Goal: Contribute content: Contribute content

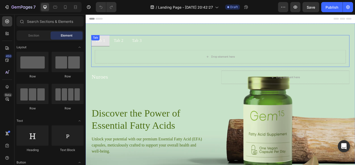
click at [117, 47] on div "Tab 2" at bounding box center [123, 44] width 12 height 8
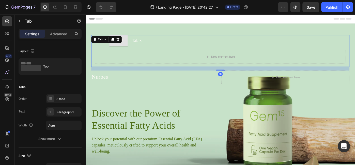
click at [142, 44] on div "Tab 3" at bounding box center [143, 44] width 12 height 8
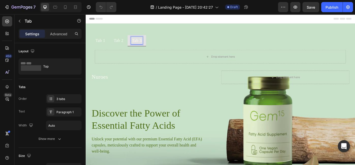
click at [106, 48] on div "Tab 1" at bounding box center [102, 44] width 12 height 8
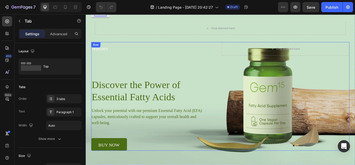
scroll to position [32, 0]
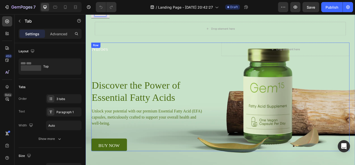
click at [300, 95] on div "Nuroes Heading Drop element here Row Discover the Power of Essential Fatty Acid…" at bounding box center [238, 107] width 292 height 123
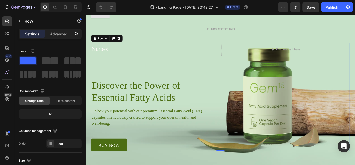
click at [286, 109] on div "Nuroes Heading Drop element here Row Discover the Power of Essential Fatty Acid…" at bounding box center [238, 107] width 292 height 123
click at [145, 63] on div "Nuroes Heading Drop element here Row Discover the Power of Essential Fatty Acid…" at bounding box center [238, 107] width 292 height 123
click at [123, 42] on icon at bounding box center [123, 42] width 3 height 4
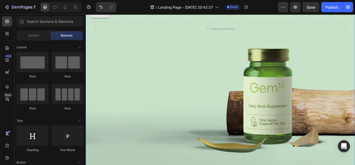
click at [255, 121] on div "Background Image" at bounding box center [238, 89] width 305 height 193
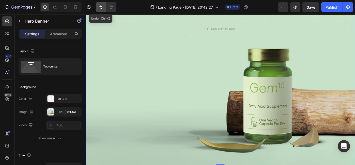
click at [103, 9] on icon "Undo/Redo" at bounding box center [100, 7] width 5 height 5
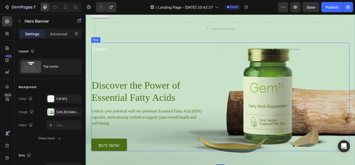
click at [355, 100] on div "Nuroes Heading Drop element here Row Discover the Power of Essential Fatty Acid…" at bounding box center [238, 107] width 292 height 123
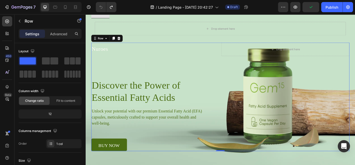
click at [300, 102] on div "Nuroes Heading Drop element here Row Discover the Power of Essential Fatty Acid…" at bounding box center [238, 107] width 292 height 123
click at [315, 125] on div "Nuroes Heading Drop element here Row Discover the Power of Essential Fatty Acid…" at bounding box center [238, 107] width 292 height 123
click at [268, 128] on div "Nuroes Heading Drop element here Row Discover the Power of Essential Fatty Acid…" at bounding box center [238, 107] width 292 height 123
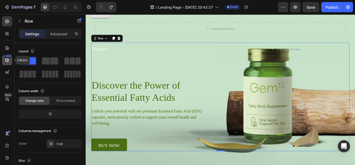
click at [11, 59] on div "450" at bounding box center [7, 60] width 10 height 10
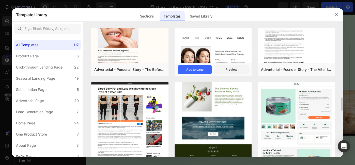
scroll to position [690, 0]
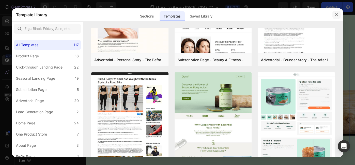
click at [336, 14] on icon "button" at bounding box center [337, 15] width 4 height 4
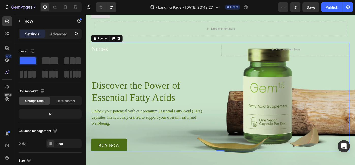
click at [268, 117] on div "Nuroes Heading Drop element here Row Discover the Power of Essential Fatty Acid…" at bounding box center [238, 107] width 292 height 123
click at [7, 36] on icon at bounding box center [7, 33] width 5 height 5
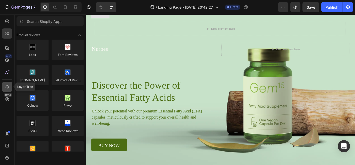
click at [10, 87] on div at bounding box center [7, 87] width 10 height 10
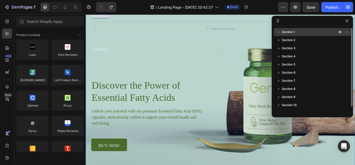
click at [291, 32] on span "Section 1" at bounding box center [288, 32] width 13 height 5
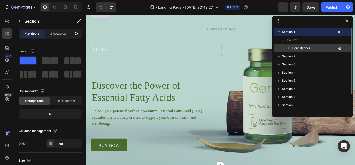
click at [296, 51] on div "Hero Banner" at bounding box center [312, 48] width 73 height 8
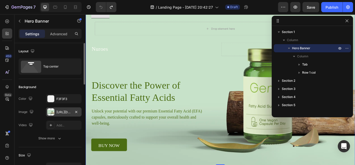
click at [66, 111] on div "[URL][DOMAIN_NAME]" at bounding box center [63, 112] width 15 height 5
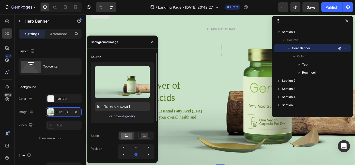
click at [126, 118] on div "Browse gallery" at bounding box center [124, 116] width 22 height 5
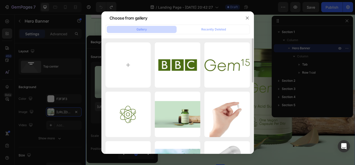
scroll to position [8, 0]
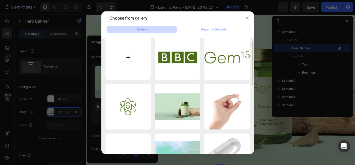
click at [126, 57] on input "file" at bounding box center [129, 58] width 46 height 46
type input "C:\fakepath\Design [PERSON_NAME].jpg"
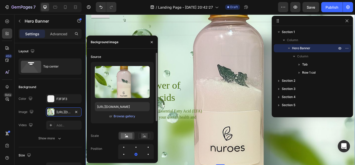
type input "[URL][DOMAIN_NAME]"
click at [146, 137] on rect at bounding box center [144, 136] width 7 height 5
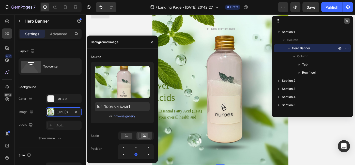
click at [349, 22] on icon "button" at bounding box center [347, 21] width 4 height 4
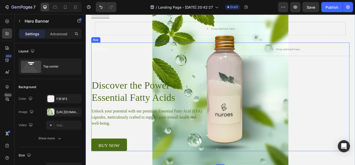
click at [299, 95] on div "Nuroes Heading Drop element here Row Discover the Power of Essential Fatty Acid…" at bounding box center [238, 107] width 292 height 123
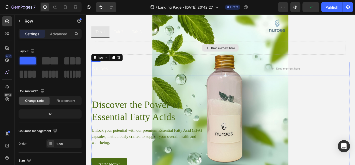
scroll to position [7, 0]
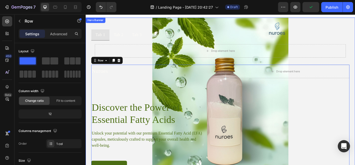
click at [188, 24] on div "Tab 1 Tab 2 Tab 3 Drop element here Tab Nuroes Heading Drop element here Row Di…" at bounding box center [238, 106] width 305 height 177
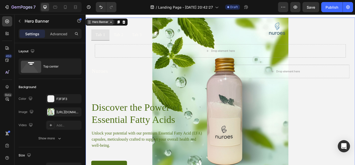
click at [115, 23] on icon at bounding box center [114, 23] width 4 height 4
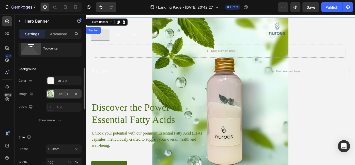
scroll to position [59, 0]
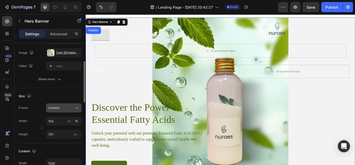
click at [75, 110] on icon at bounding box center [76, 108] width 5 height 5
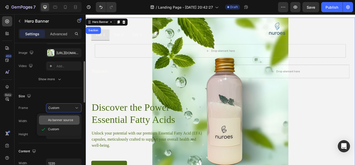
click at [68, 119] on span "As banner source" at bounding box center [60, 120] width 25 height 5
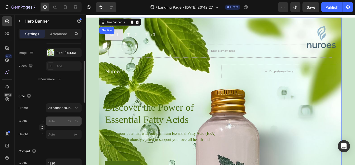
scroll to position [68, 0]
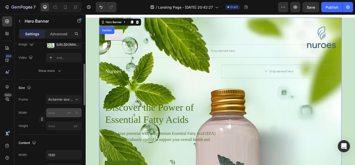
click at [73, 111] on div "px %" at bounding box center [72, 112] width 13 height 9
click at [73, 111] on input "px %" at bounding box center [64, 112] width 36 height 9
click at [58, 113] on input "px %" at bounding box center [64, 112] width 36 height 9
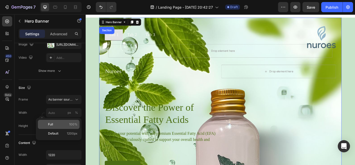
click at [74, 125] on span "100%" at bounding box center [73, 124] width 8 height 5
type input "100"
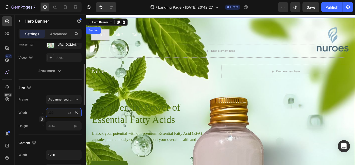
click at [63, 114] on input "100" at bounding box center [64, 112] width 36 height 9
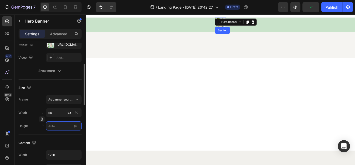
click at [62, 127] on input "px" at bounding box center [64, 126] width 36 height 9
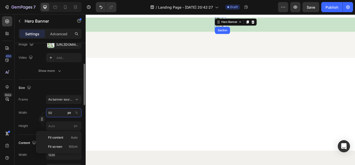
click at [63, 111] on input "50" at bounding box center [64, 112] width 36 height 9
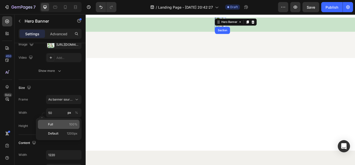
click at [66, 126] on p "Full 100%" at bounding box center [63, 124] width 30 height 5
type input "100"
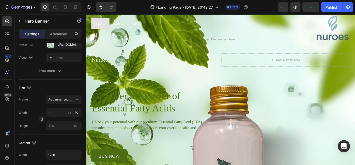
scroll to position [18, 0]
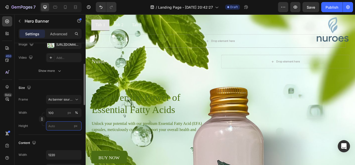
click at [54, 125] on input "px" at bounding box center [64, 126] width 36 height 9
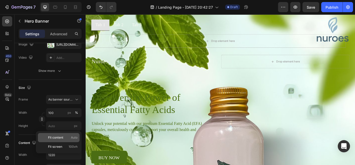
click at [61, 139] on span "Fit content" at bounding box center [55, 138] width 15 height 5
type input "Auto"
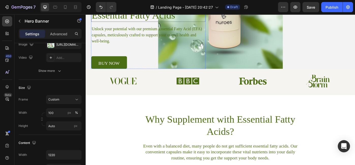
scroll to position [128, 0]
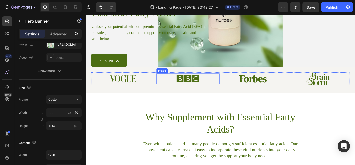
click at [199, 90] on img at bounding box center [201, 87] width 26 height 12
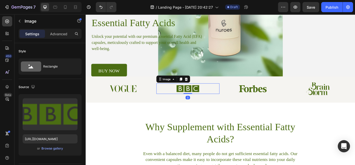
scroll to position [116, 0]
click at [198, 89] on icon at bounding box center [200, 88] width 4 height 4
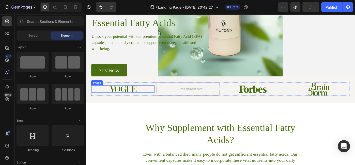
click at [144, 101] on div at bounding box center [128, 99] width 72 height 8
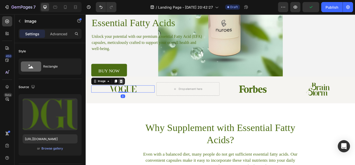
click at [126, 89] on icon at bounding box center [125, 90] width 3 height 4
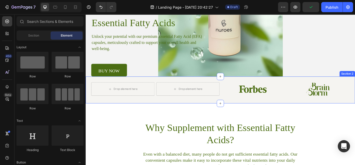
click at [274, 87] on div "Drop element here Drop element here Image Image Row Section 2" at bounding box center [238, 100] width 305 height 31
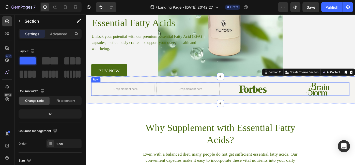
click at [274, 97] on img at bounding box center [275, 98] width 34 height 9
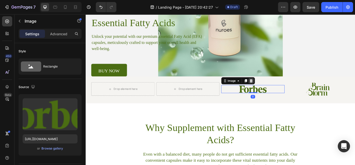
click at [273, 91] on icon at bounding box center [273, 90] width 3 height 4
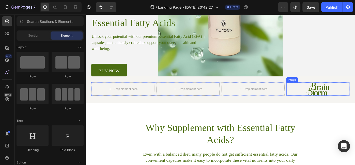
click at [353, 98] on img at bounding box center [348, 99] width 27 height 14
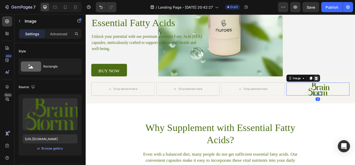
click at [347, 86] on icon at bounding box center [346, 87] width 3 height 4
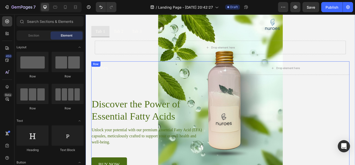
scroll to position [0, 0]
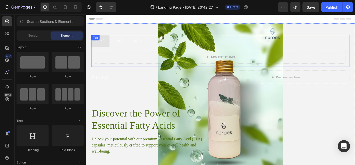
click at [155, 47] on ul "Tab 1 Tab 2 Tab 3" at bounding box center [238, 44] width 292 height 13
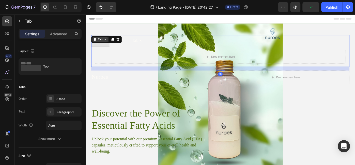
click at [108, 45] on div "Tab" at bounding box center [102, 43] width 18 height 6
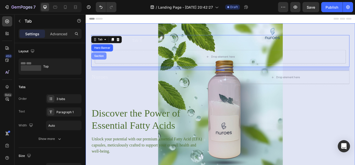
click at [102, 60] on div "Section" at bounding box center [100, 61] width 13 height 3
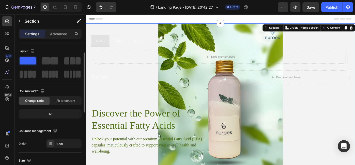
scroll to position [8, 0]
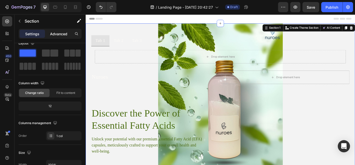
click at [59, 34] on p "Advanced" at bounding box center [58, 33] width 17 height 5
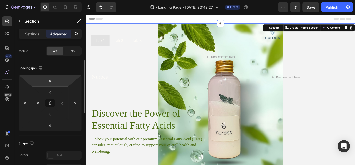
scroll to position [40, 0]
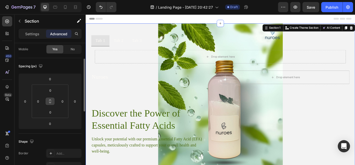
click at [50, 102] on icon at bounding box center [50, 101] width 4 height 4
click at [63, 104] on input "0" at bounding box center [63, 102] width 8 height 8
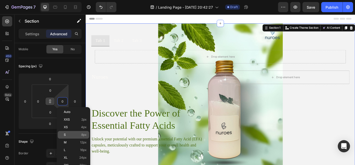
click at [79, 134] on p "S 8px" at bounding box center [75, 135] width 23 height 4
type input "8"
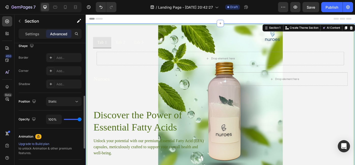
scroll to position [137, 0]
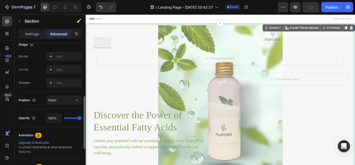
type input "67%"
type input "67"
type input "48%"
type input "48"
type input "40%"
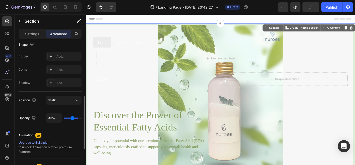
type input "40"
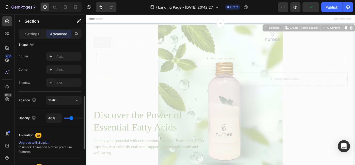
type input "31%"
type input "31"
type input "24%"
type input "24"
type input "21%"
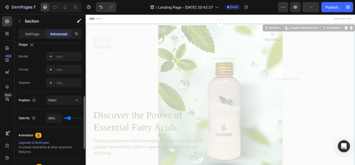
type input "21"
type input "20%"
type input "20"
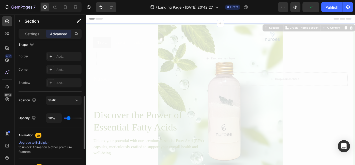
type input "21%"
type input "21"
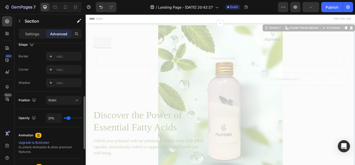
type input "53%"
type input "53"
type input "69%"
type input "69"
type input "83%"
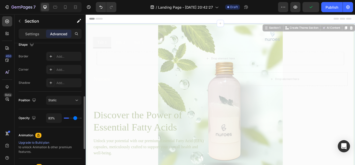
type input "83"
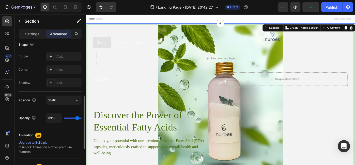
type input "100%"
type input "100"
drag, startPoint x: 80, startPoint y: 116, endPoint x: 103, endPoint y: 120, distance: 23.2
click at [82, 119] on input "range" at bounding box center [73, 118] width 18 height 1
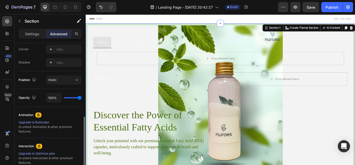
scroll to position [176, 0]
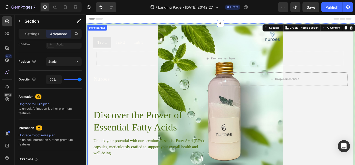
click at [203, 34] on div "Tab 1 Tab 2 Tab 3 Drop element here Tab Nuroes Heading Drop element here Row Di…" at bounding box center [238, 115] width 301 height 177
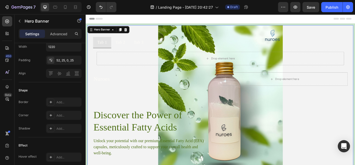
scroll to position [0, 0]
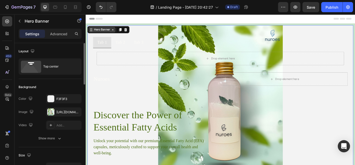
click at [93, 32] on icon at bounding box center [92, 32] width 4 height 4
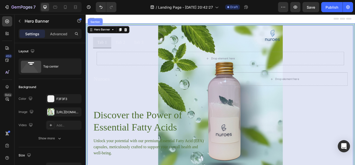
click at [99, 26] on div "Section" at bounding box center [96, 23] width 17 height 8
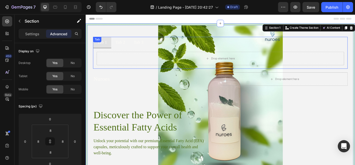
click at [185, 50] on ul "Tab 1 Tab 2 Tab 3" at bounding box center [238, 46] width 288 height 13
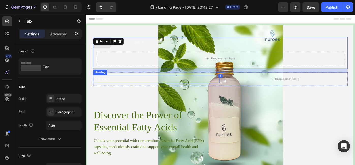
click at [191, 87] on h2 "Nuroes" at bounding box center [165, 87] width 143 height 9
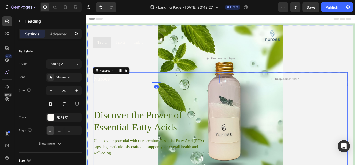
click at [198, 109] on div "Nuroes Heading 0 Drop element here Row Discover the Power of Essential Fatty Ac…" at bounding box center [238, 141] width 288 height 123
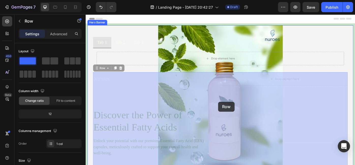
drag, startPoint x: 206, startPoint y: 114, endPoint x: 235, endPoint y: 113, distance: 28.8
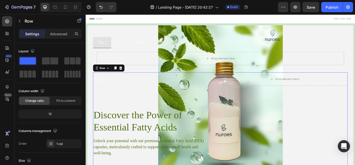
click at [336, 18] on div "Header" at bounding box center [238, 19] width 297 height 10
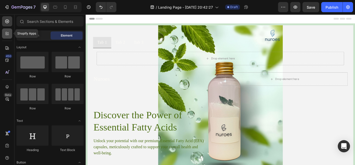
click at [9, 32] on icon at bounding box center [7, 33] width 5 height 5
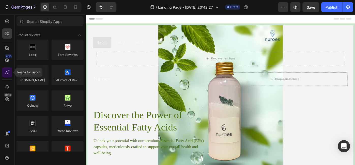
click at [8, 75] on icon at bounding box center [7, 72] width 5 height 5
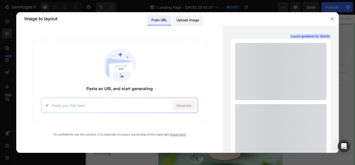
click at [188, 22] on p "Upload image" at bounding box center [188, 20] width 23 height 6
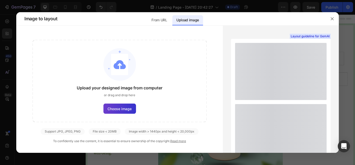
click at [116, 105] on label "Choose image" at bounding box center [120, 109] width 33 height 10
click at [0, 0] on input "Choose image" at bounding box center [0, 0] width 0 height 0
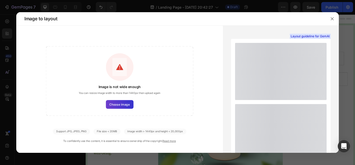
click at [129, 104] on span "Choose image" at bounding box center [119, 104] width 20 height 5
click at [0, 0] on input "Choose image" at bounding box center [0, 0] width 0 height 0
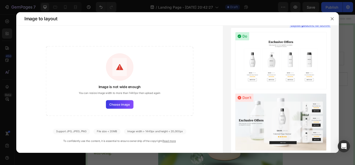
drag, startPoint x: 216, startPoint y: 17, endPoint x: 215, endPoint y: 43, distance: 26.7
click at [215, 43] on div "Image to layout Image is not wide enough You can resize image width to more tha…" at bounding box center [177, 82] width 323 height 141
click at [230, 32] on div "Layout guideline for GemAI See more examples" at bounding box center [281, 89] width 116 height 127
click at [44, 160] on div at bounding box center [177, 82] width 355 height 165
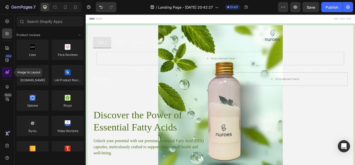
click at [7, 68] on div at bounding box center [7, 72] width 10 height 10
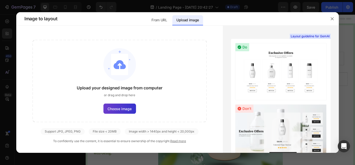
click at [124, 107] on span "Choose image" at bounding box center [120, 108] width 24 height 5
click at [0, 0] on input "Choose image" at bounding box center [0, 0] width 0 height 0
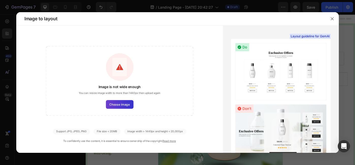
click at [126, 106] on span "Choose image" at bounding box center [119, 104] width 20 height 5
click at [0, 0] on input "Choose image" at bounding box center [0, 0] width 0 height 0
click at [125, 107] on label "Choose image" at bounding box center [119, 104] width 27 height 9
click at [0, 0] on input "Choose image" at bounding box center [0, 0] width 0 height 0
click at [131, 103] on label "Choose image" at bounding box center [119, 104] width 27 height 9
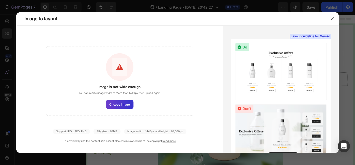
click at [0, 0] on input "Choose image" at bounding box center [0, 0] width 0 height 0
